Goal: Transaction & Acquisition: Purchase product/service

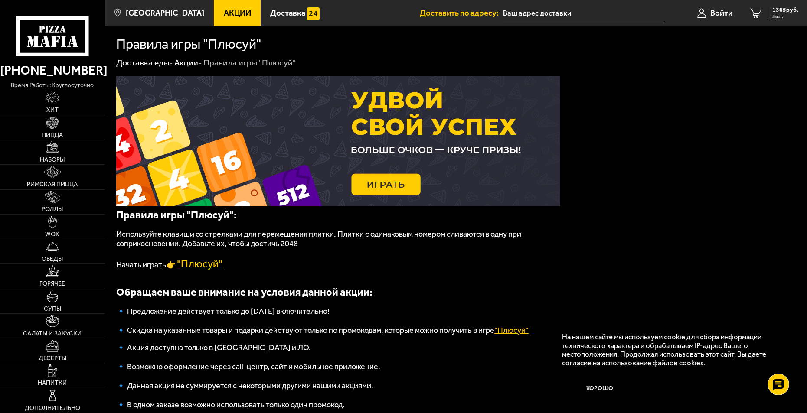
click at [208, 267] on span ""Плюсуй"" at bounding box center [200, 264] width 46 height 12
click at [46, 147] on link "Наборы" at bounding box center [52, 152] width 105 height 24
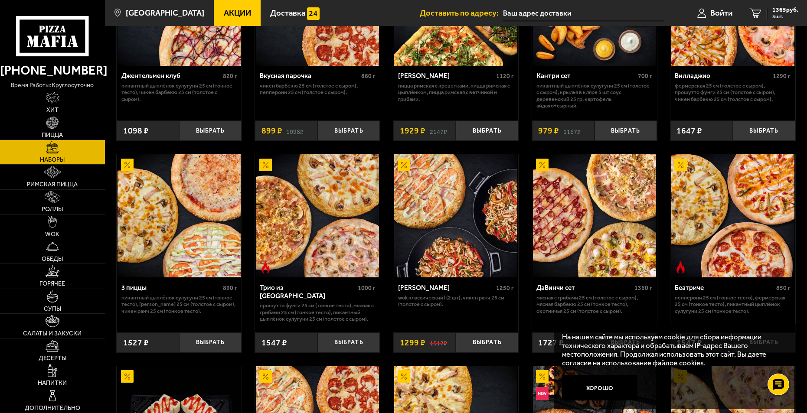
scroll to position [173, 0]
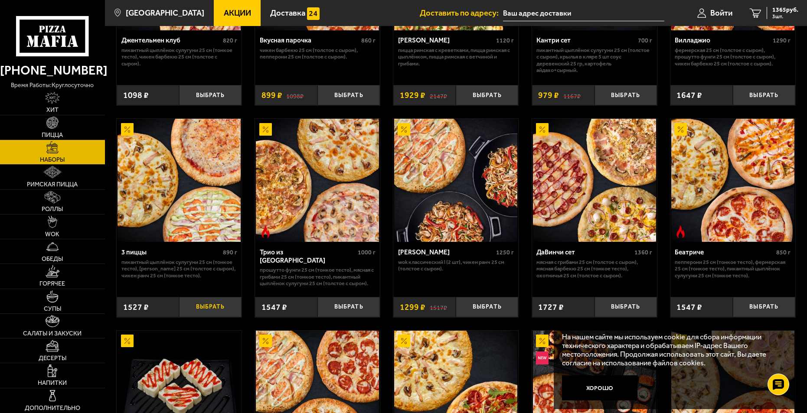
click at [209, 307] on button "Выбрать" at bounding box center [210, 307] width 62 height 20
click at [789, 15] on span "4 шт." at bounding box center [785, 16] width 26 height 5
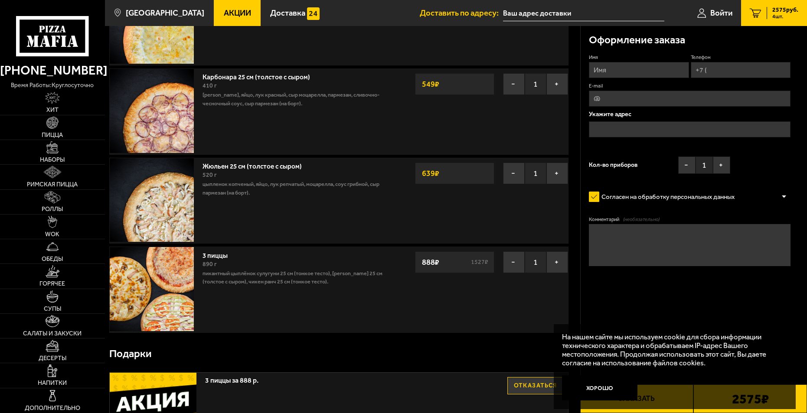
scroll to position [130, 0]
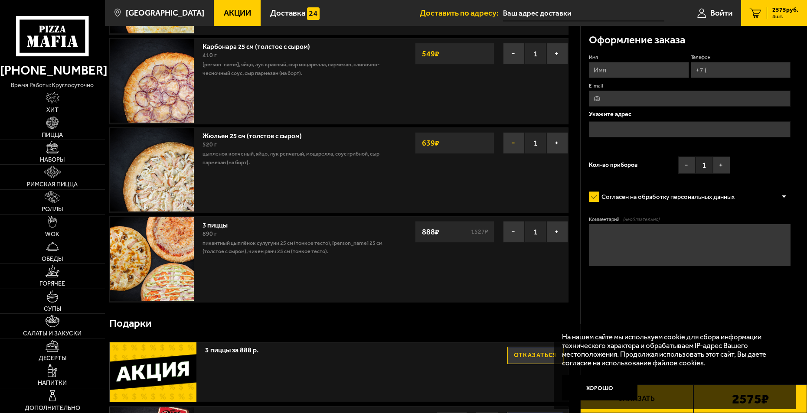
click at [511, 146] on button "−" at bounding box center [514, 143] width 22 height 22
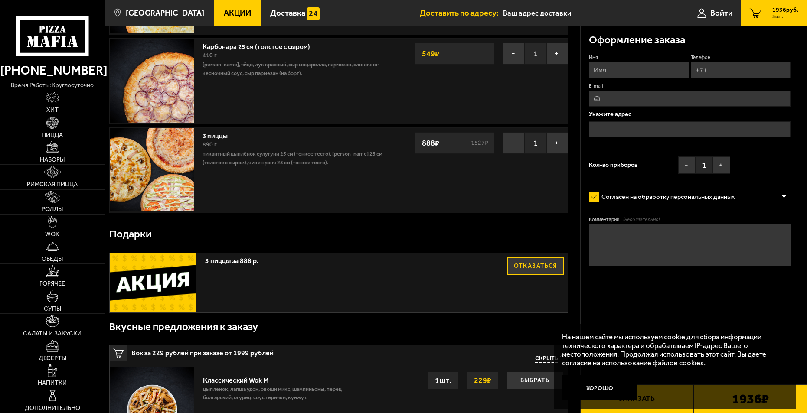
scroll to position [43, 0]
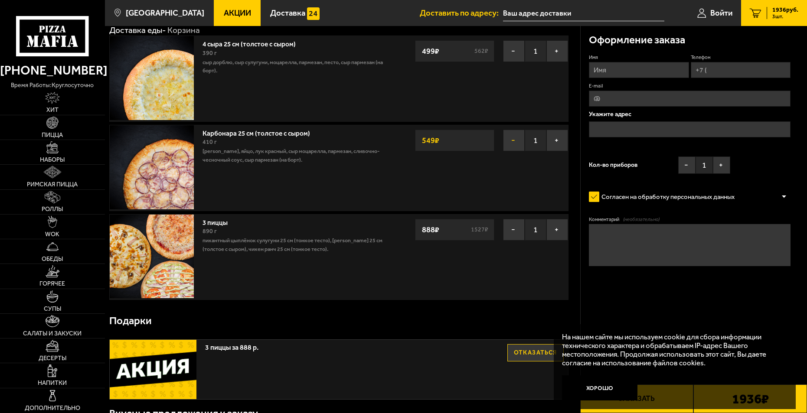
click at [509, 144] on button "−" at bounding box center [514, 141] width 22 height 22
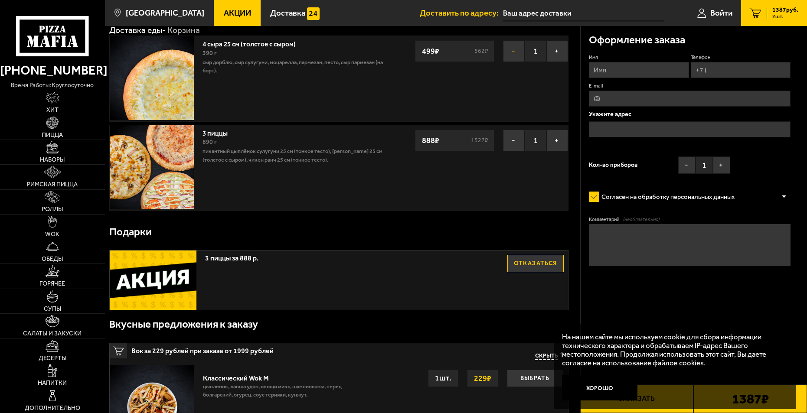
click at [509, 53] on button "−" at bounding box center [514, 51] width 22 height 22
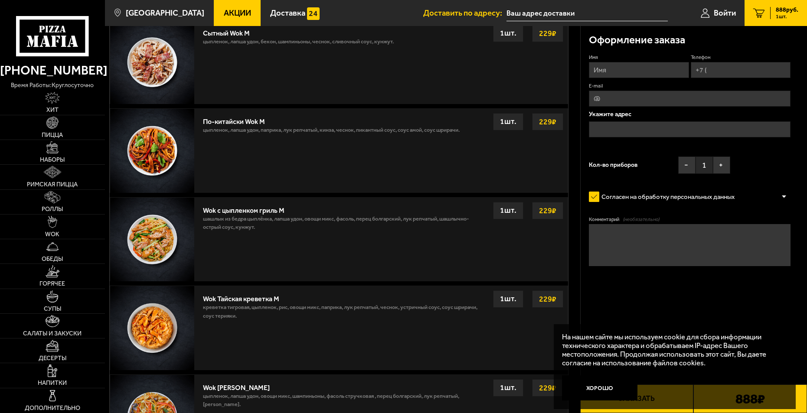
scroll to position [108, 0]
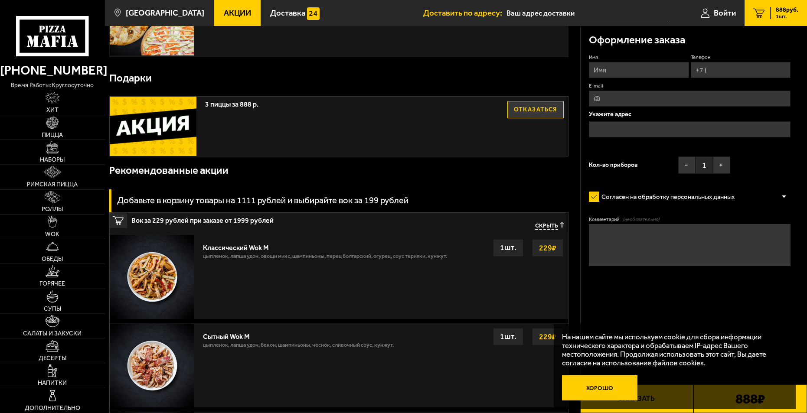
click at [588, 382] on button "Хорошо" at bounding box center [599, 387] width 75 height 25
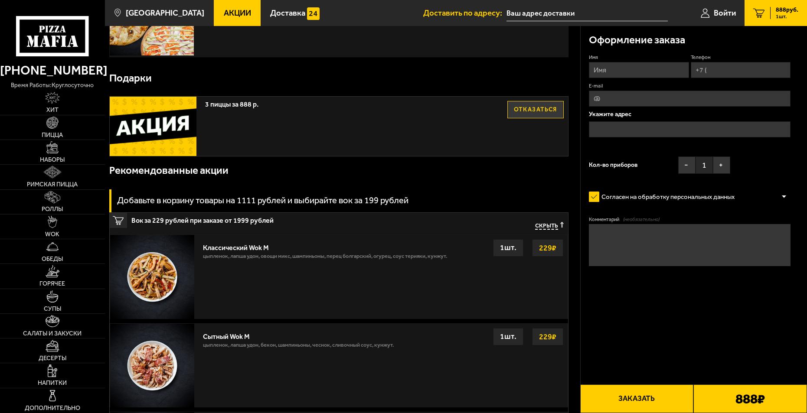
scroll to position [0, 0]
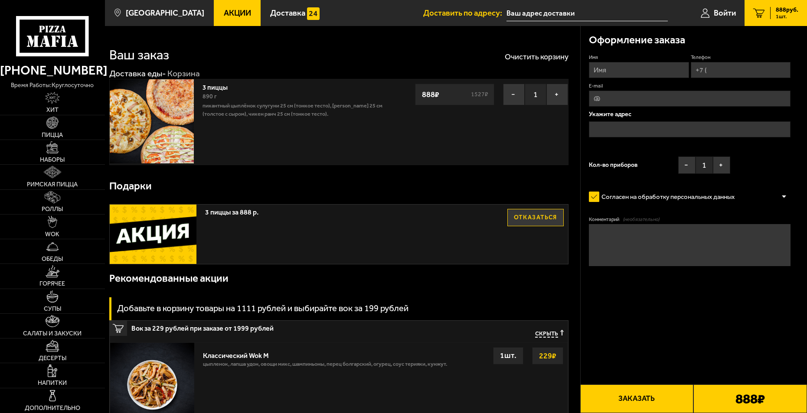
click at [710, 68] on input "Телефон" at bounding box center [741, 70] width 100 height 16
type input "[PHONE_NUMBER]"
click at [628, 131] on input "text" at bounding box center [690, 129] width 202 height 16
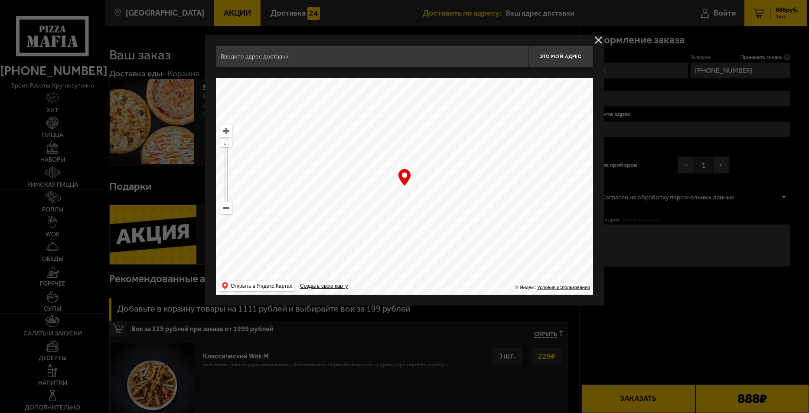
click at [321, 58] on input "text" at bounding box center [372, 57] width 312 height 22
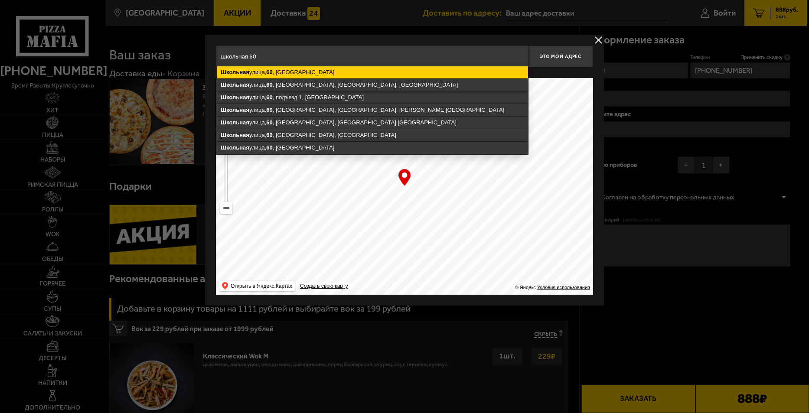
click at [307, 74] on ymaps "[STREET_ADDRESS]" at bounding box center [372, 72] width 311 height 12
type input "[STREET_ADDRESS]"
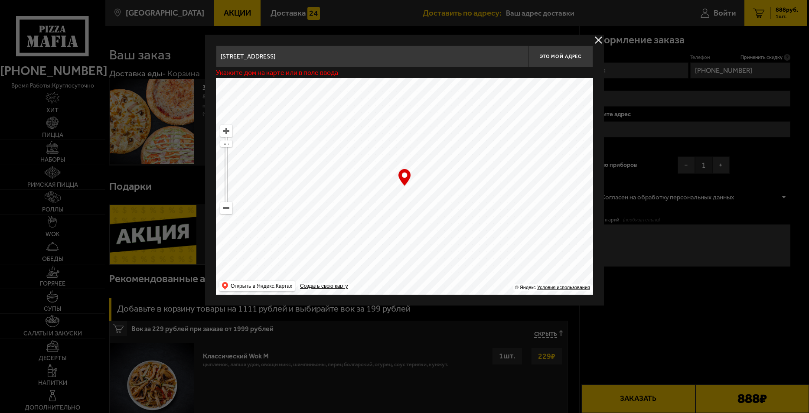
type input "[STREET_ADDRESS]"
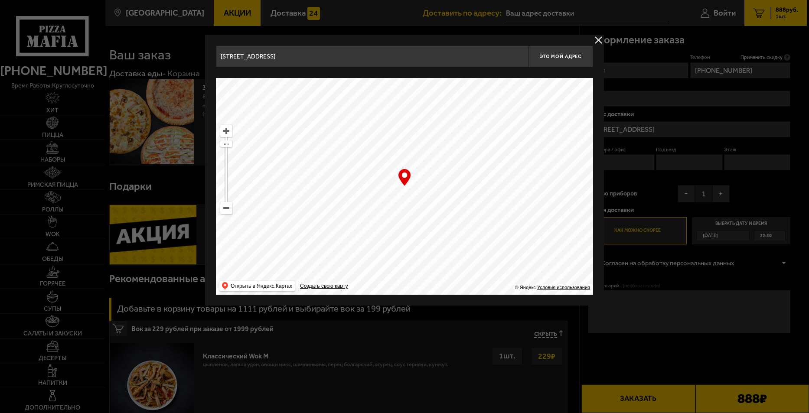
click at [637, 186] on div at bounding box center [404, 206] width 809 height 413
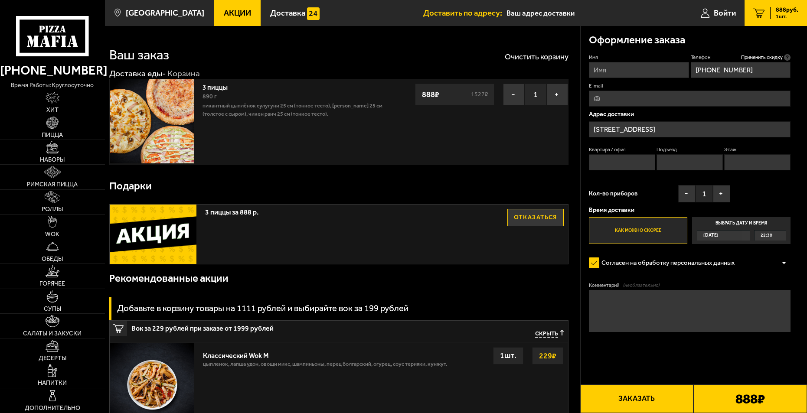
click at [614, 161] on input "Квартира / офис" at bounding box center [622, 162] width 66 height 16
type input "7"
click at [674, 165] on input "Подъезд" at bounding box center [689, 162] width 66 height 16
type input "1"
click at [739, 165] on input "Этаж" at bounding box center [757, 162] width 66 height 16
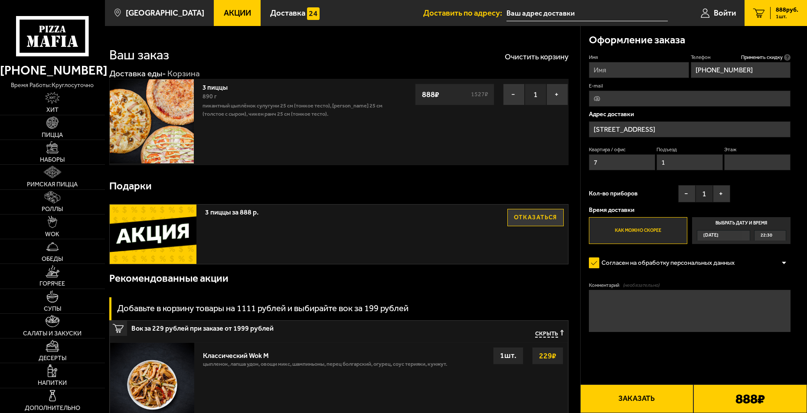
type input "1"
click at [621, 306] on textarea "Комментарий (необязательно)" at bounding box center [690, 311] width 202 height 42
type textarea "код парадной 65857 нажать колокольчик, квартира СЕМЬ"
click at [629, 394] on button "Заказать" at bounding box center [637, 399] width 114 height 29
click at [631, 72] on input "Имя" at bounding box center [639, 70] width 100 height 16
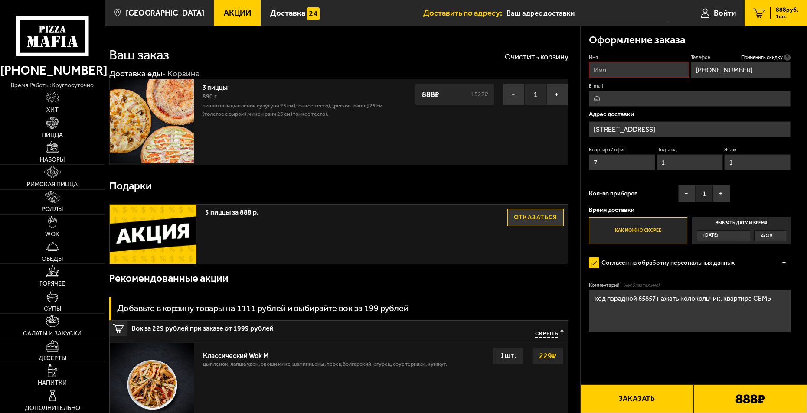
type input "[PERSON_NAME]"
click at [645, 398] on button "Заказать" at bounding box center [637, 399] width 114 height 29
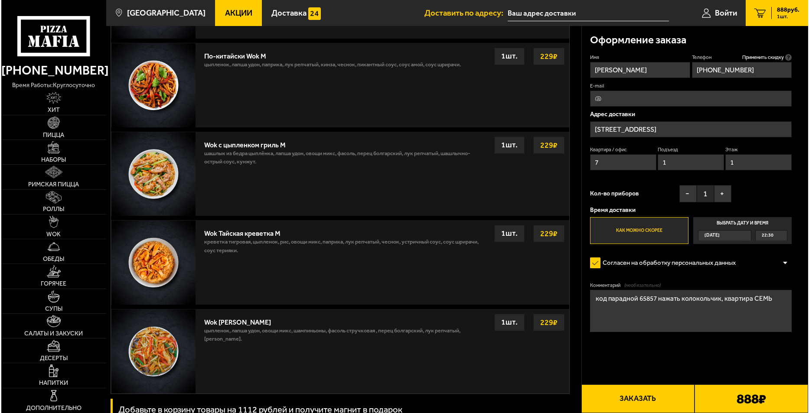
scroll to position [737, 0]
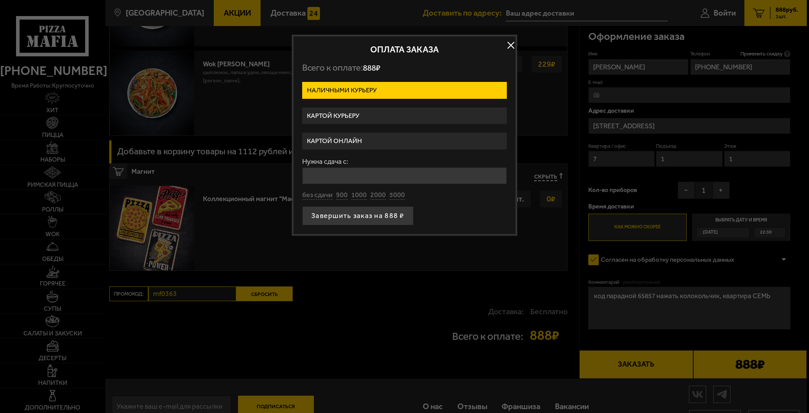
click at [345, 142] on label "Картой онлайн" at bounding box center [404, 141] width 205 height 17
click at [0, 0] on input "Картой онлайн" at bounding box center [0, 0] width 0 height 0
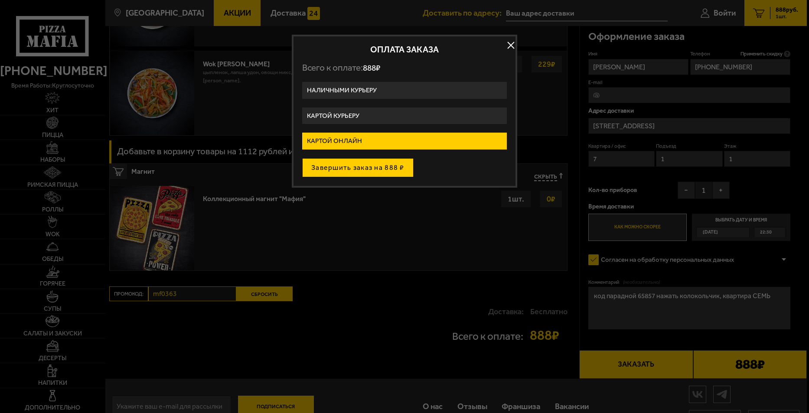
click at [346, 171] on button "Завершить заказ на 888 ₽" at bounding box center [357, 167] width 111 height 19
